Goal: Task Accomplishment & Management: Manage account settings

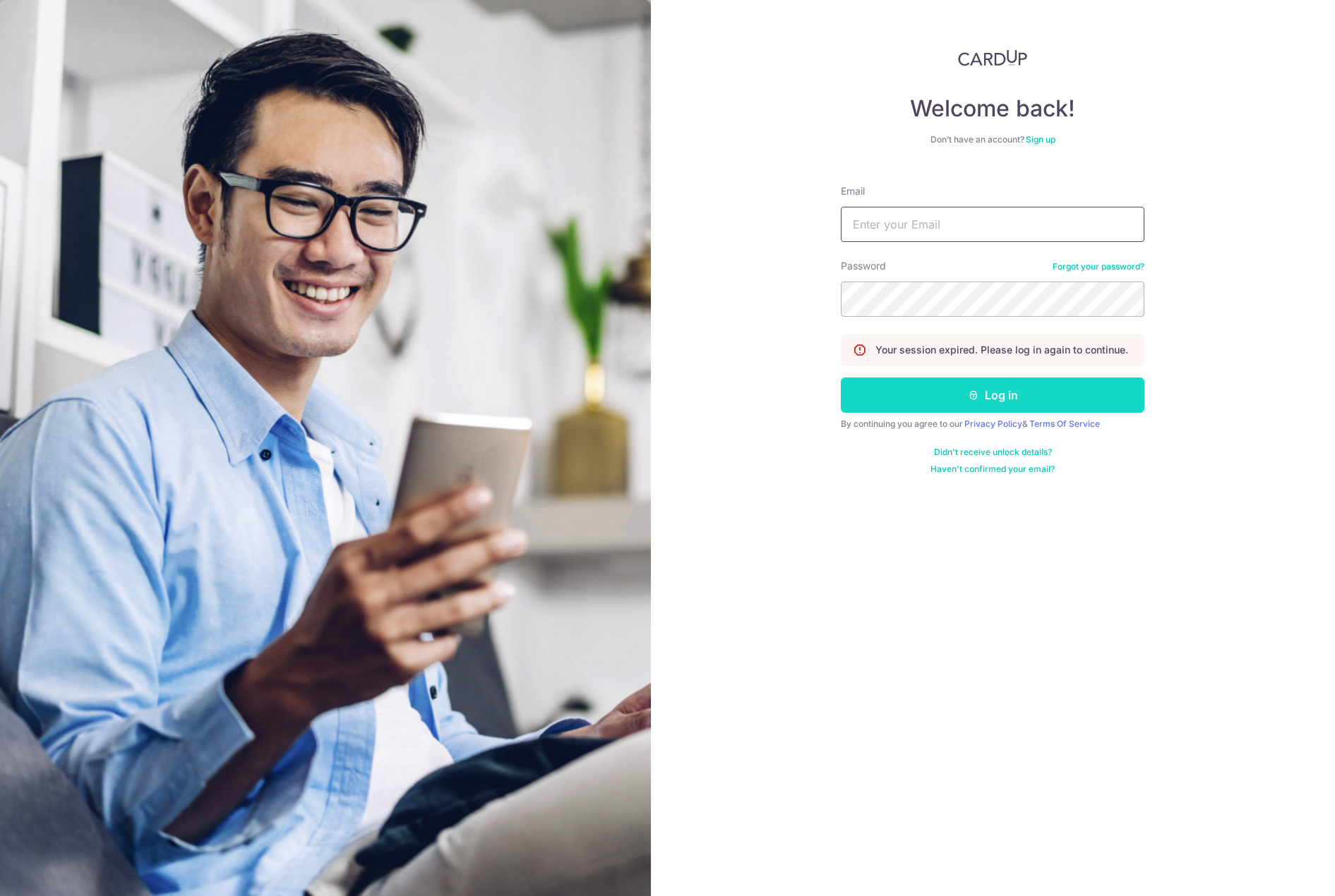
type input "[EMAIL_ADDRESS][DOMAIN_NAME]"
click at [949, 406] on button "Log in" at bounding box center [992, 395] width 303 height 35
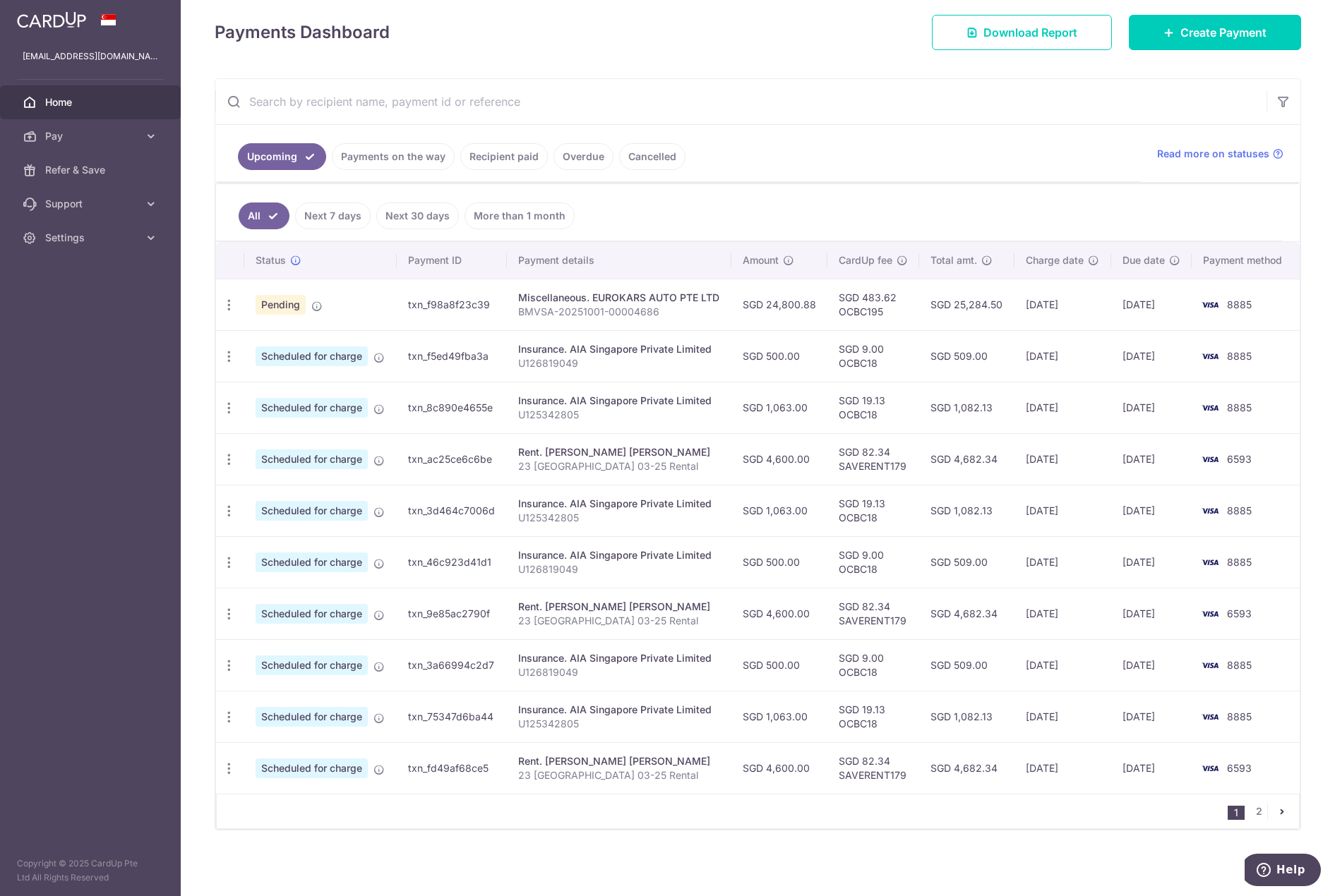
scroll to position [195, 0]
